Goal: Navigation & Orientation: Understand site structure

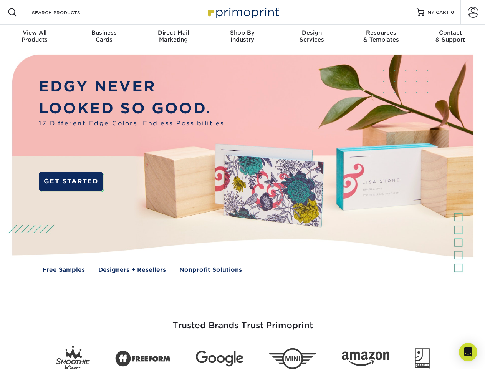
click at [243, 185] on img at bounding box center [242, 169] width 480 height 240
click at [12, 12] on span at bounding box center [12, 12] width 9 height 9
click at [473, 12] on span at bounding box center [473, 12] width 11 height 11
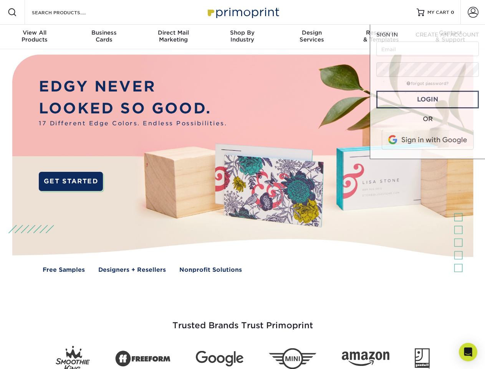
click at [35, 37] on div "View All Products" at bounding box center [34, 36] width 69 height 14
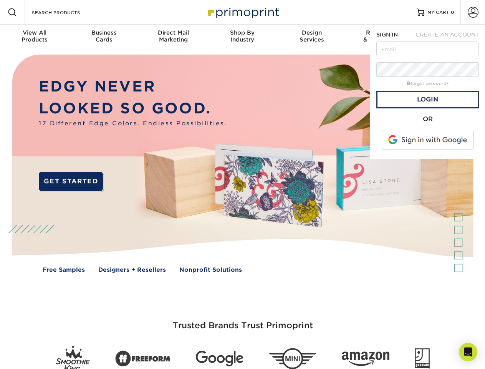
click at [104, 37] on div "Business Cards" at bounding box center [103, 36] width 69 height 14
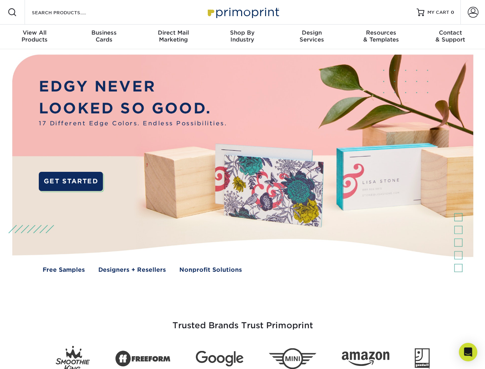
click at [173, 37] on div "Direct Mail Marketing" at bounding box center [173, 36] width 69 height 14
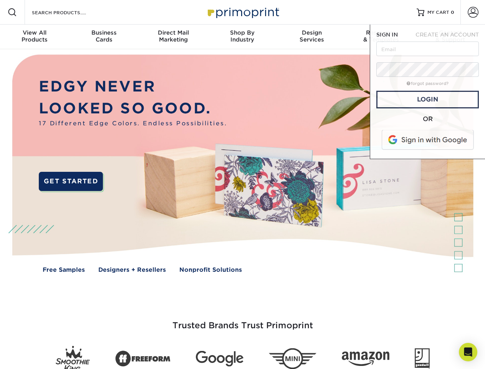
click at [243, 37] on div "Shop By Industry" at bounding box center [242, 36] width 69 height 14
click at [312, 37] on div "Design Services" at bounding box center [312, 36] width 69 height 14
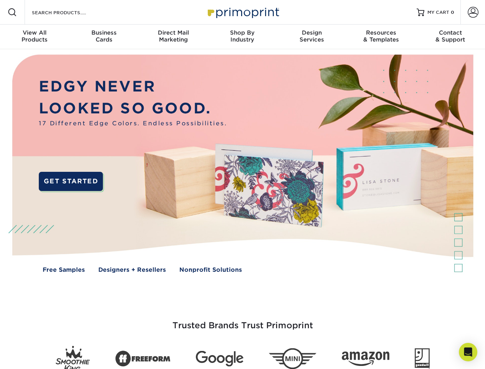
click at [381, 37] on span "SIGN IN" at bounding box center [388, 35] width 22 height 6
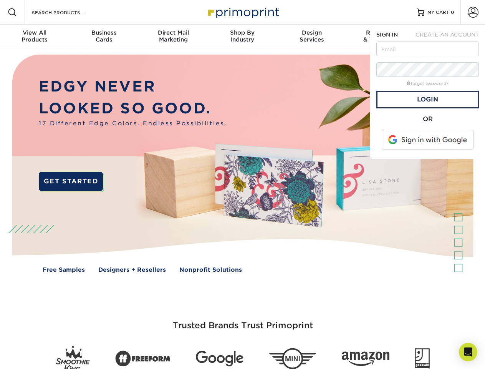
click at [451, 37] on span "CREATE AN ACCOUNT" at bounding box center [447, 35] width 63 height 6
